Goal: Transaction & Acquisition: Purchase product/service

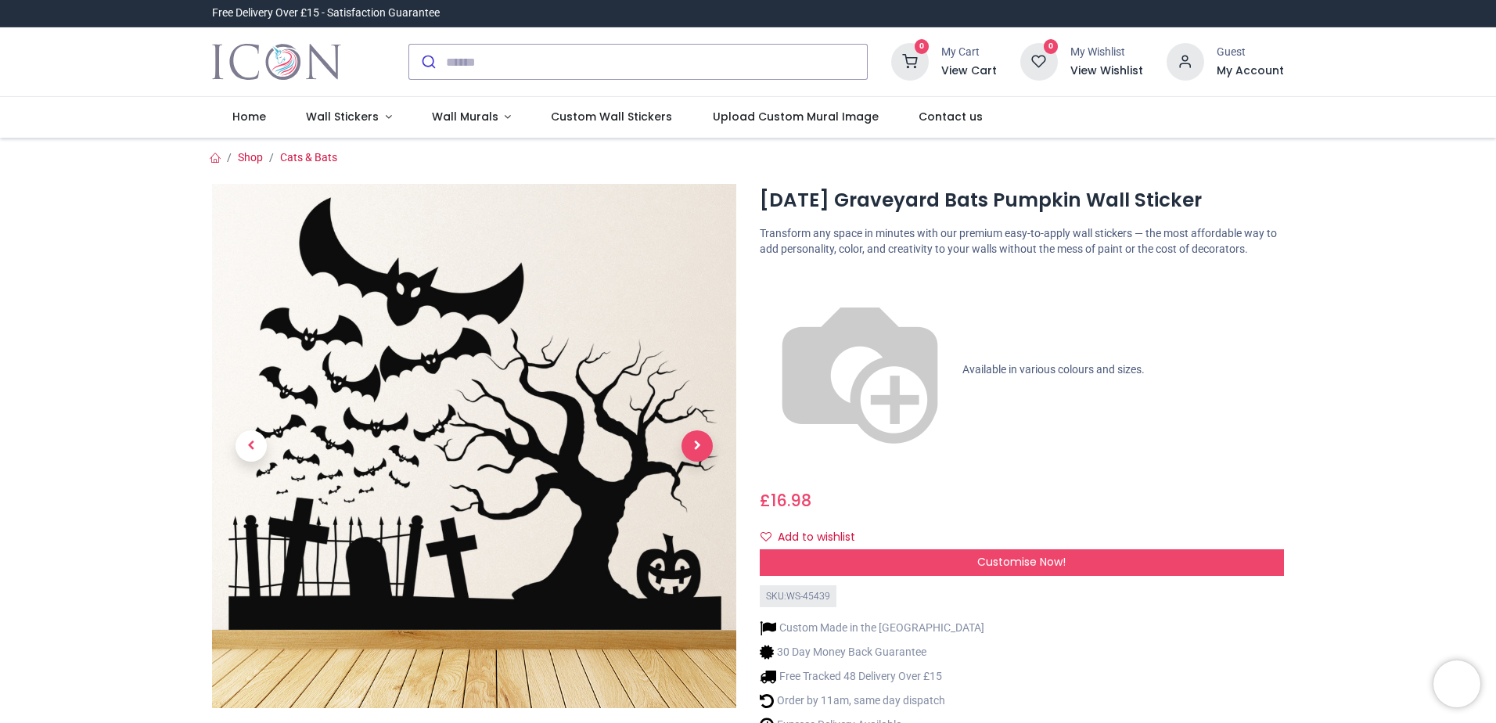
click at [690, 454] on span "Next" at bounding box center [696, 445] width 31 height 31
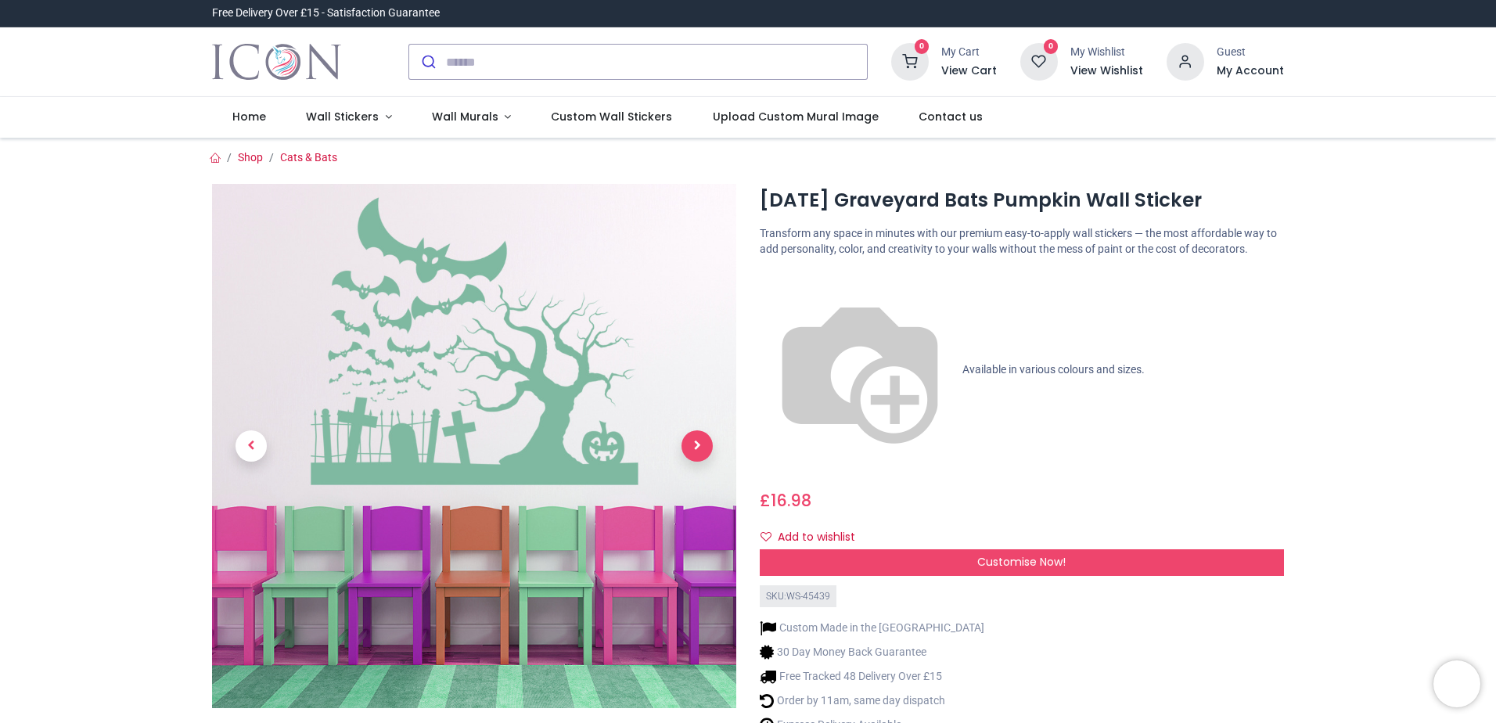
click at [691, 453] on span "Next" at bounding box center [696, 445] width 31 height 31
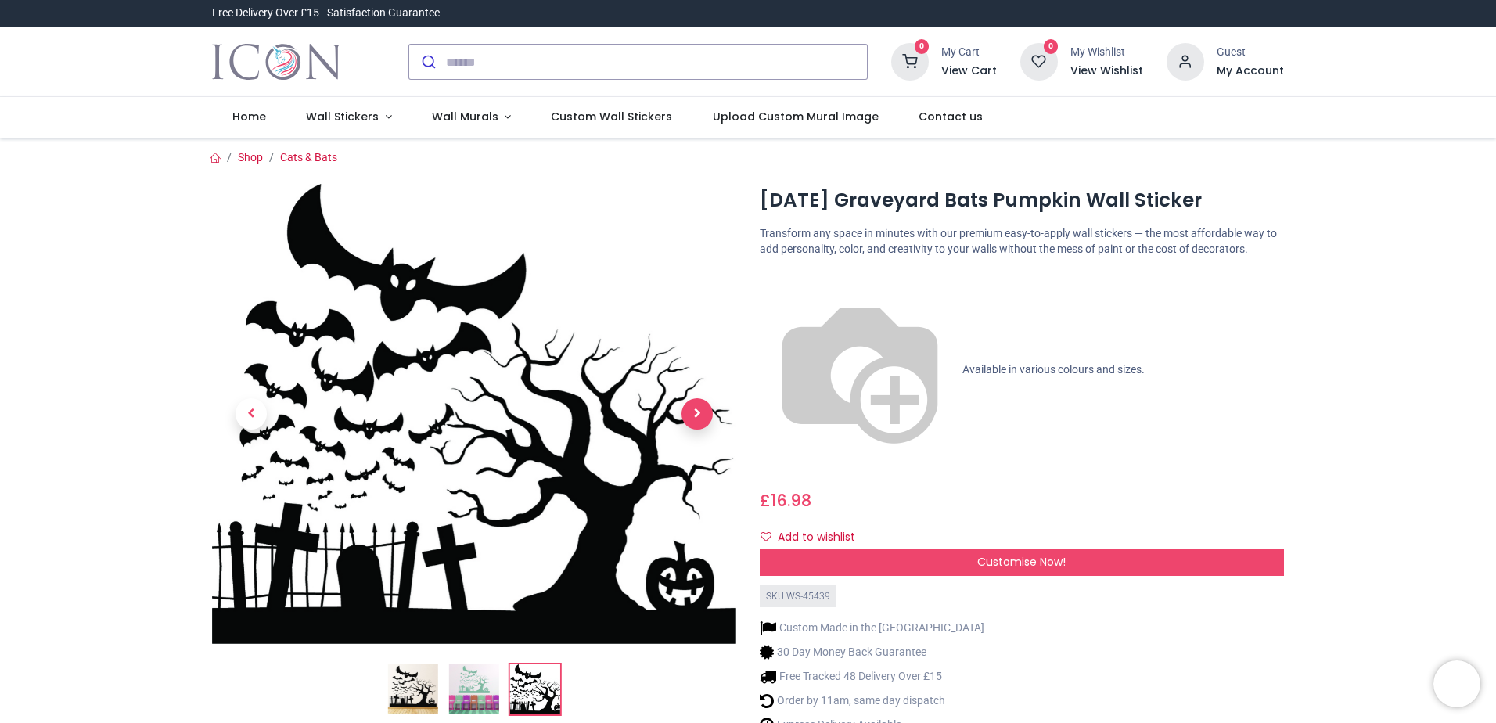
click at [691, 419] on span "Next" at bounding box center [696, 413] width 31 height 31
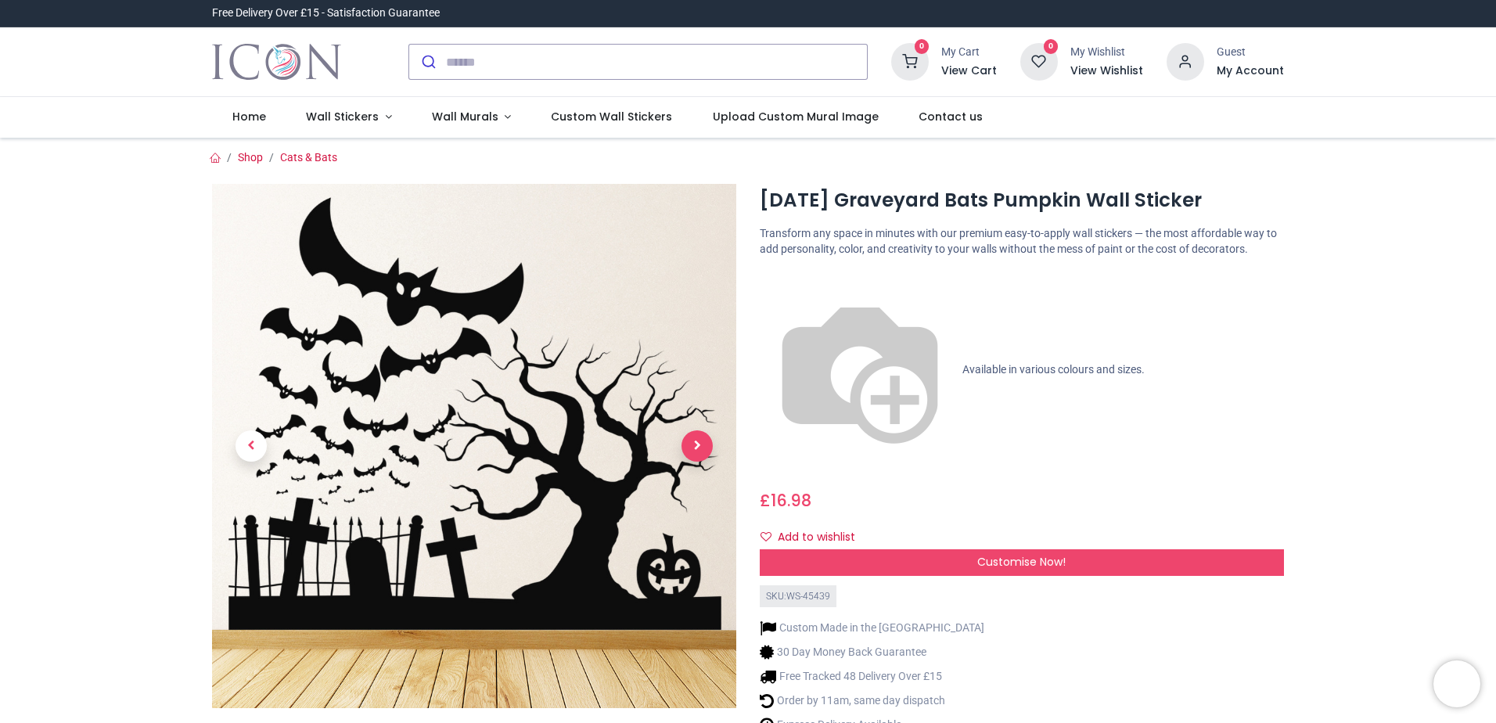
click at [691, 419] on link at bounding box center [697, 446] width 78 height 367
